Goal: Information Seeking & Learning: Learn about a topic

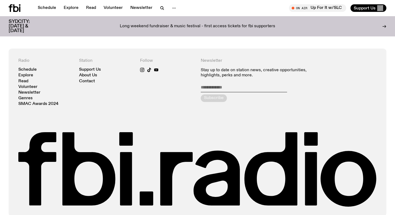
scroll to position [1001, 0]
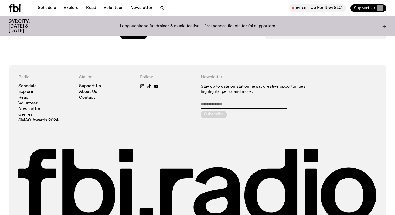
click at [168, 2] on div "Schedule Explore Read Volunteer Newsletter On Air Up For It w/SLC Tune in live …" at bounding box center [197, 8] width 395 height 16
click at [171, 7] on icon "button" at bounding box center [174, 8] width 6 height 6
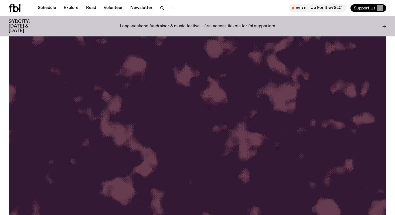
scroll to position [47, 0]
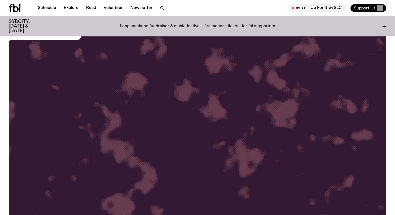
click at [16, 8] on icon at bounding box center [15, 8] width 12 height 8
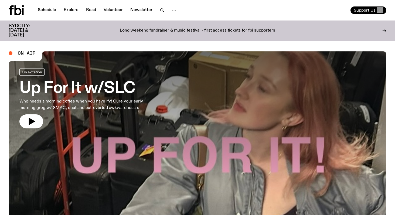
click at [42, 91] on h3 "Up For It w/SLC" at bounding box center [88, 88] width 138 height 15
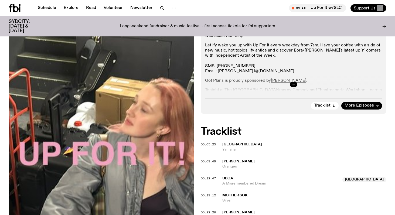
scroll to position [96, 0]
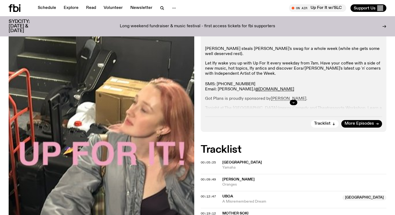
click at [330, 128] on div "On Air Now On Rotation Sabine Lee-Cook steals Ify's swag for a whole week (whil…" at bounding box center [294, 70] width 186 height 124
click at [328, 124] on span "Tracklist" at bounding box center [322, 124] width 16 height 4
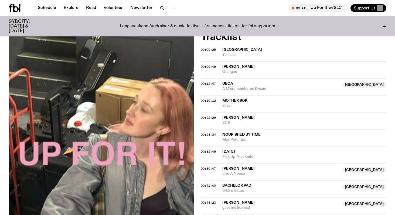
scroll to position [209, 0]
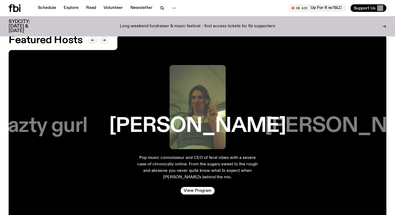
scroll to position [882, 0]
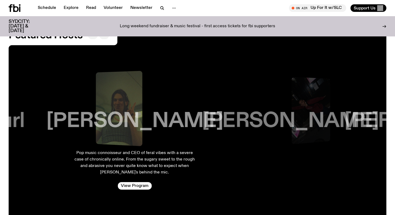
drag, startPoint x: 256, startPoint y: 152, endPoint x: 143, endPoint y: 155, distance: 112.8
click at [143, 155] on p "Pop music connoisseur and CEO of feral vibes with a severe case of chronically …" at bounding box center [134, 163] width 121 height 26
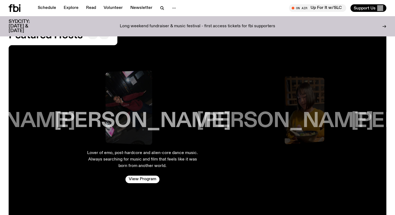
drag, startPoint x: 207, startPoint y: 148, endPoint x: 115, endPoint y: 152, distance: 92.6
click at [117, 152] on p "Lover of emo, post-hardcore and alien-core dance music. Always searching for mu…" at bounding box center [142, 159] width 112 height 19
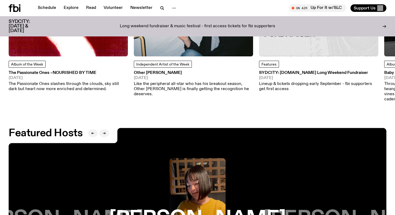
scroll to position [774, 0]
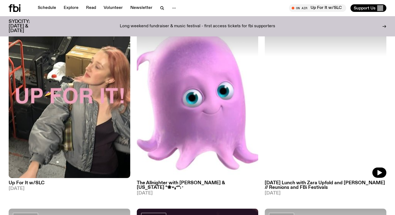
scroll to position [75, 0]
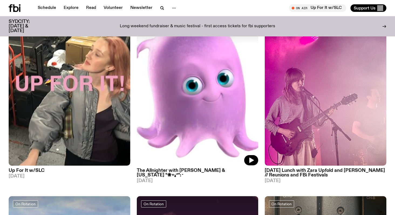
click at [191, 130] on img at bounding box center [198, 85] width 122 height 162
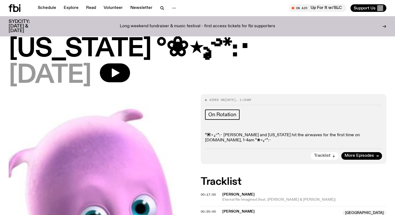
click at [327, 154] on span "Tracklist" at bounding box center [322, 156] width 16 height 4
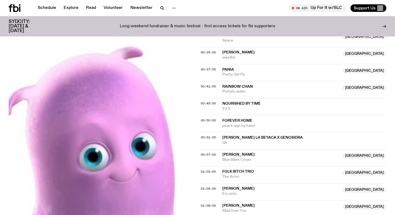
scroll to position [249, 0]
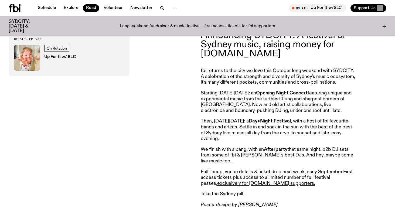
scroll to position [102, 0]
